Goal: Information Seeking & Learning: Learn about a topic

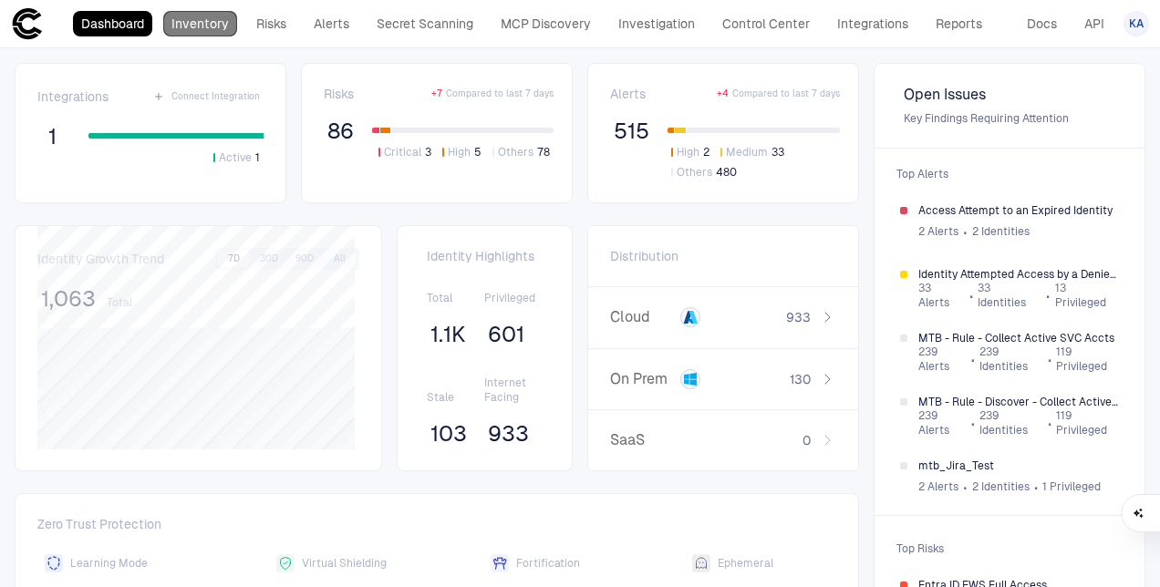
click at [208, 26] on link "Inventory" at bounding box center [200, 24] width 74 height 26
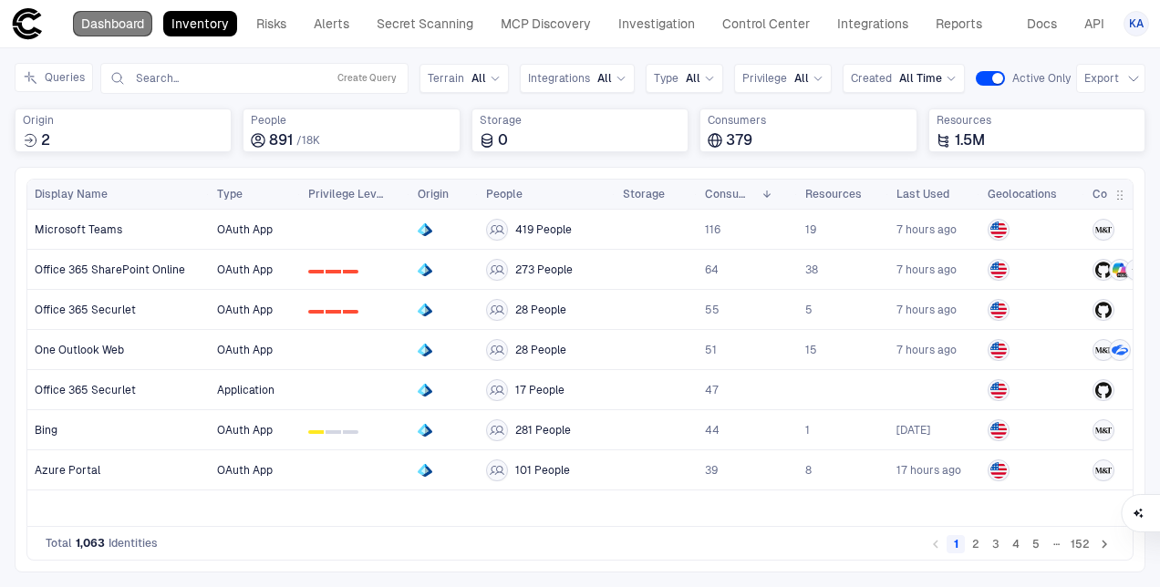
click at [128, 27] on link "Dashboard" at bounding box center [112, 24] width 79 height 26
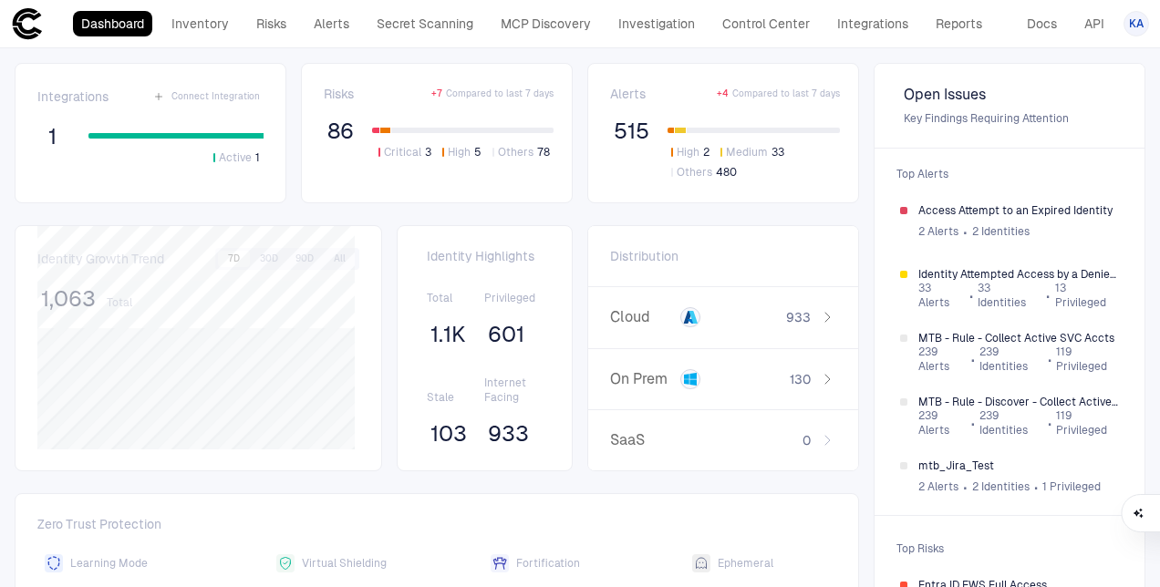
click at [197, 39] on div "Dashboard Inventory Risks Alerts Secret Scanning MCP Discovery Investigation Co…" at bounding box center [501, 23] width 980 height 33
click at [389, 93] on div "Risks + 7 Compared to last 7 days" at bounding box center [439, 94] width 230 height 16
click at [347, 126] on span "86" at bounding box center [340, 131] width 26 height 27
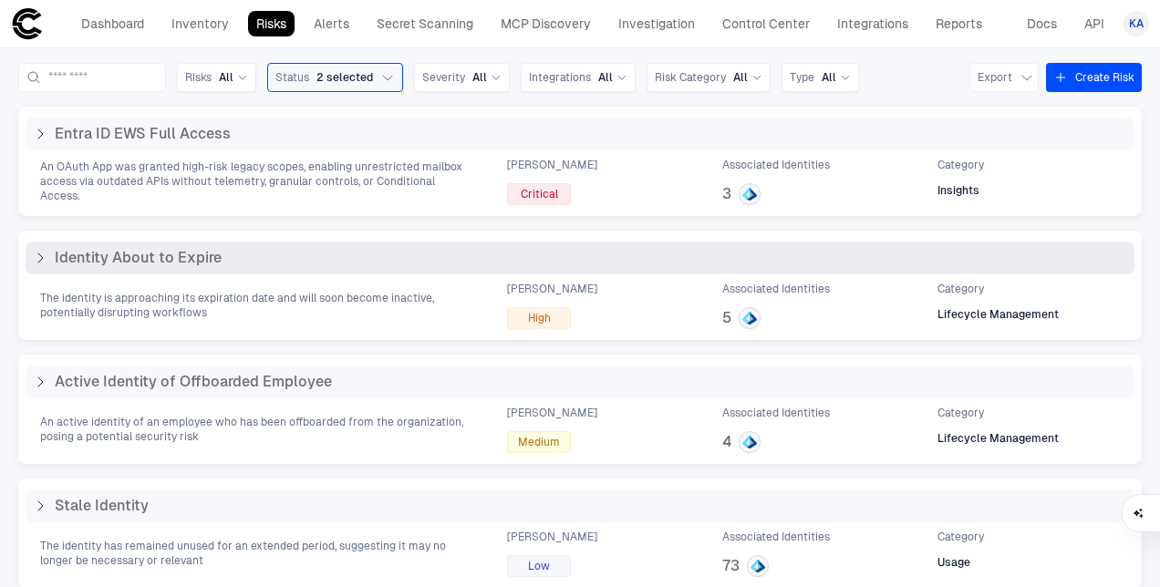
click at [722, 315] on div "5" at bounding box center [741, 318] width 38 height 22
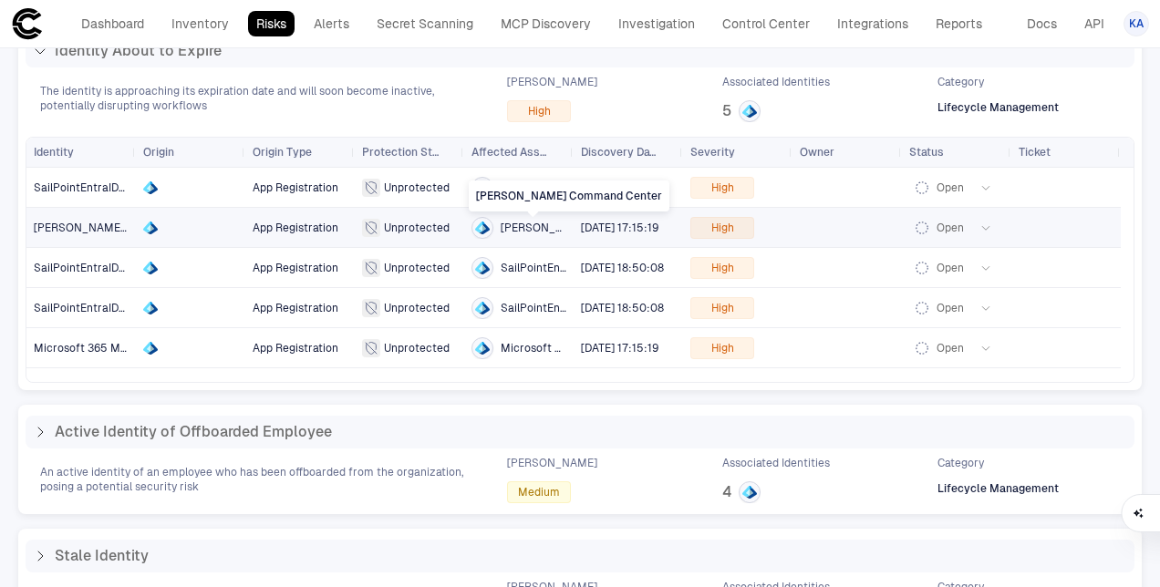
scroll to position [214, 0]
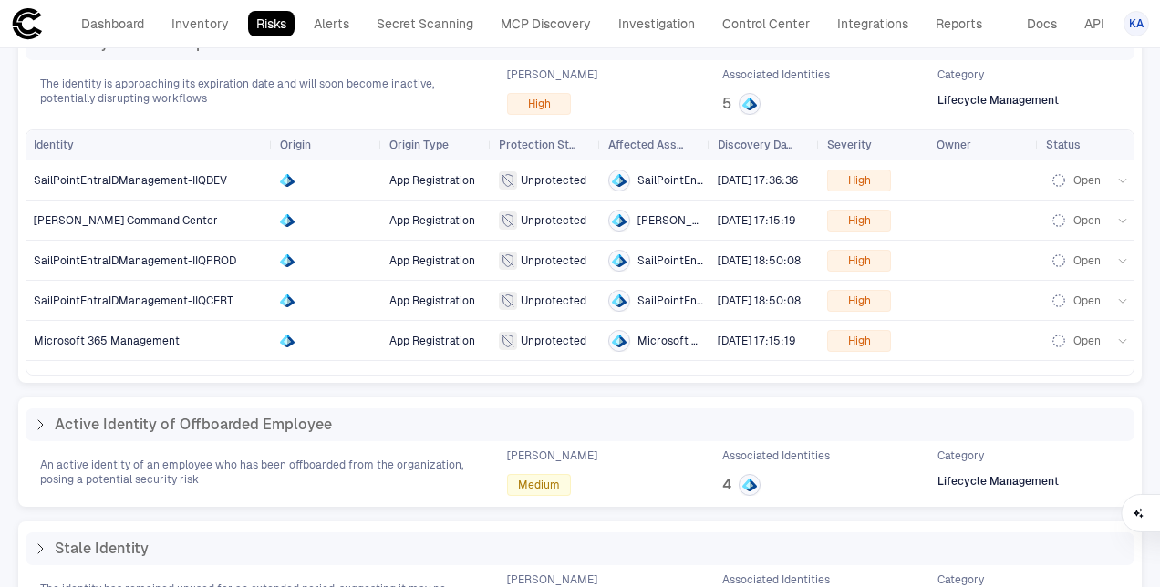
drag, startPoint x: 130, startPoint y: 148, endPoint x: 270, endPoint y: 150, distance: 139.6
click at [270, 150] on div "Identity" at bounding box center [149, 144] width 246 height 29
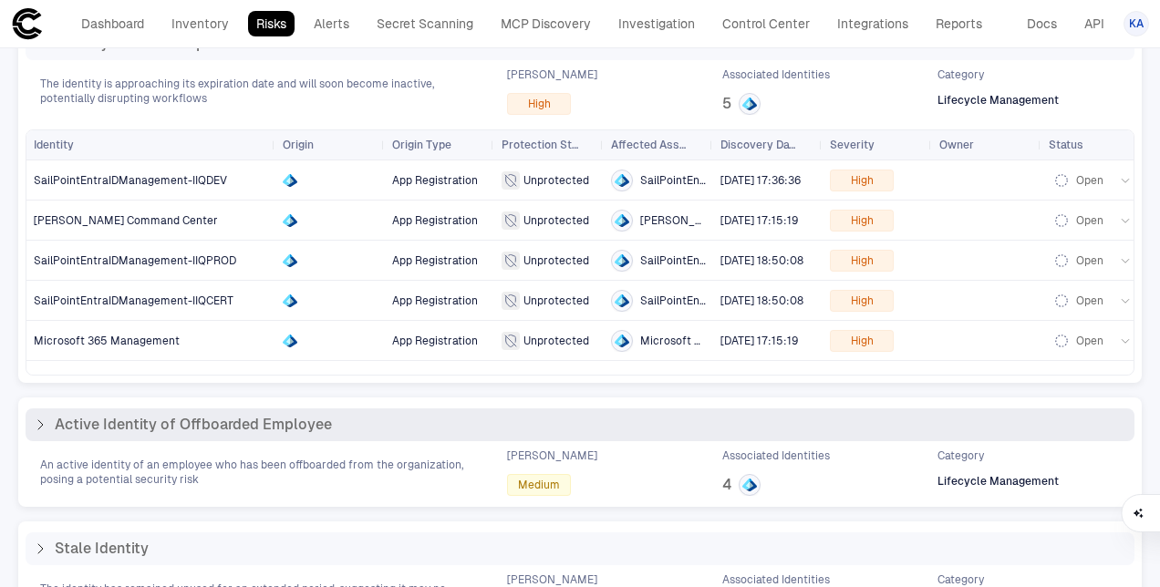
scroll to position [272, 0]
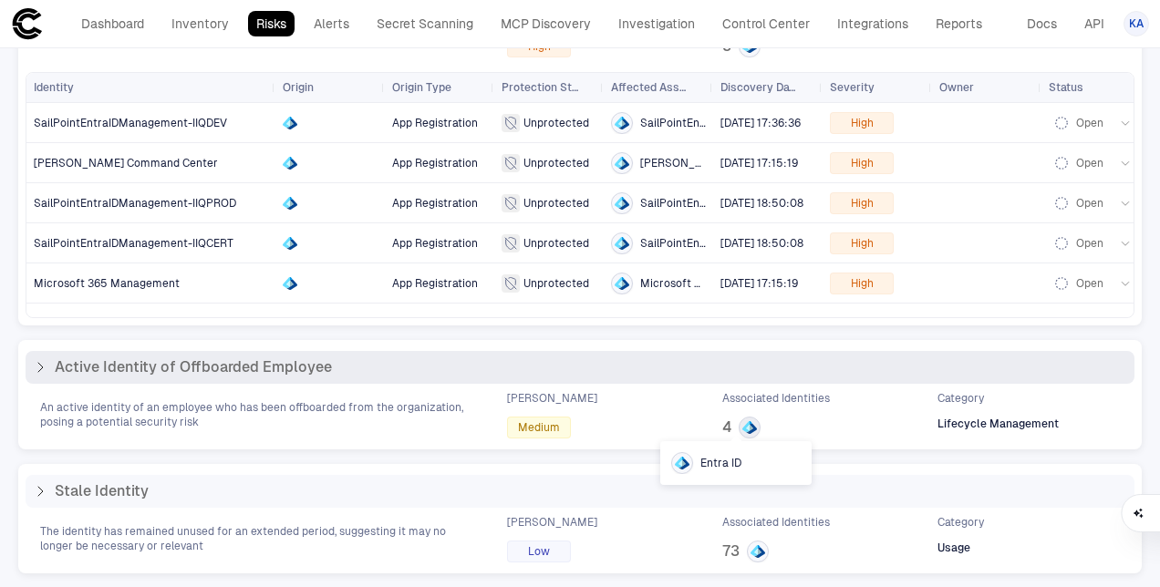
click at [742, 430] on icon at bounding box center [749, 427] width 15 height 15
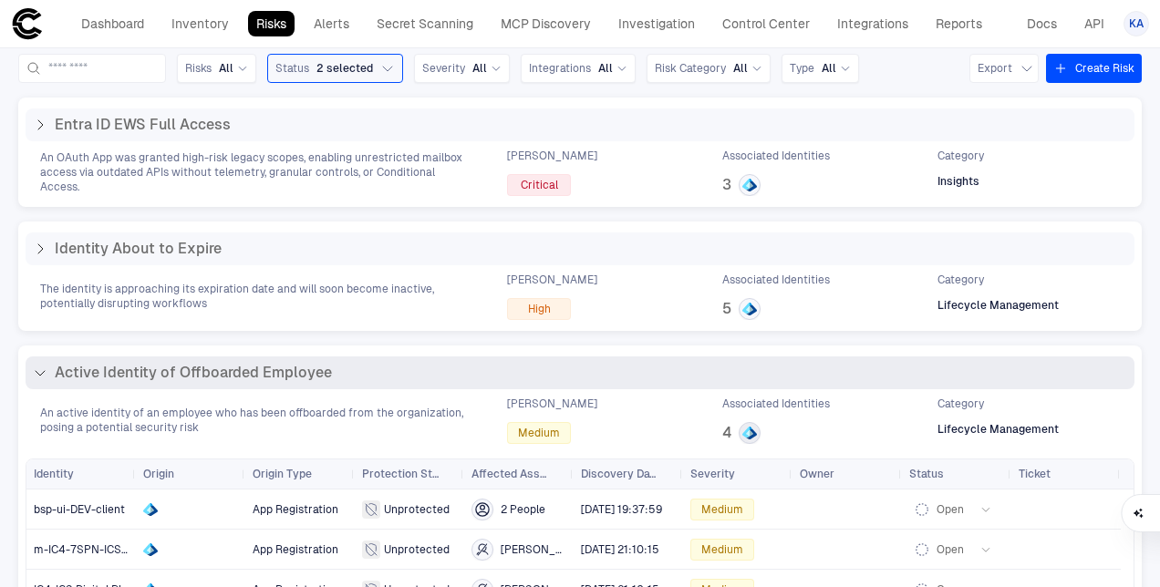
scroll to position [0, 0]
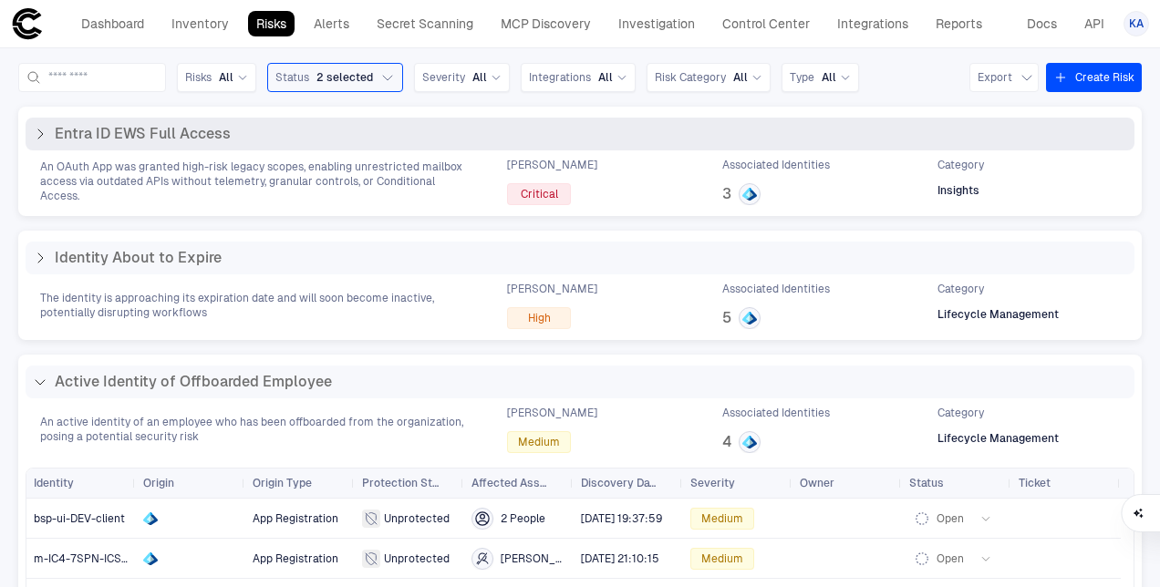
click at [521, 194] on span "Critical" at bounding box center [539, 194] width 37 height 15
